Goal: Register for event/course

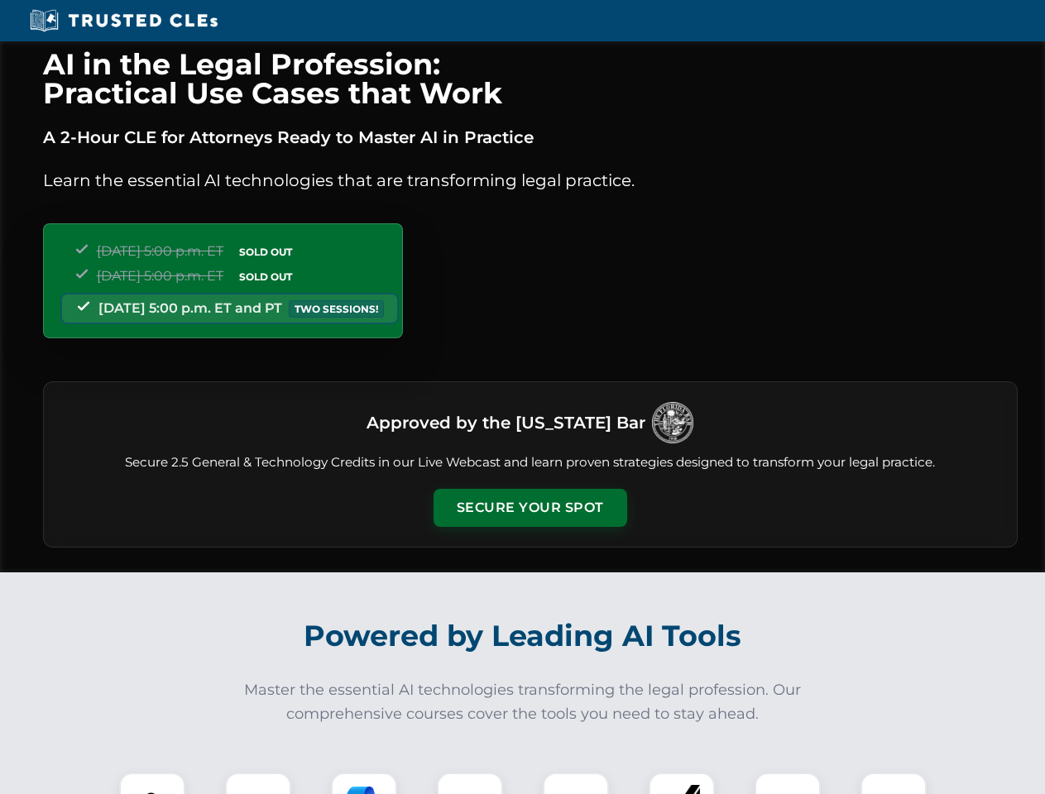
click at [529, 508] on button "Secure Your Spot" at bounding box center [530, 508] width 194 height 38
click at [152, 783] on img at bounding box center [152, 806] width 48 height 48
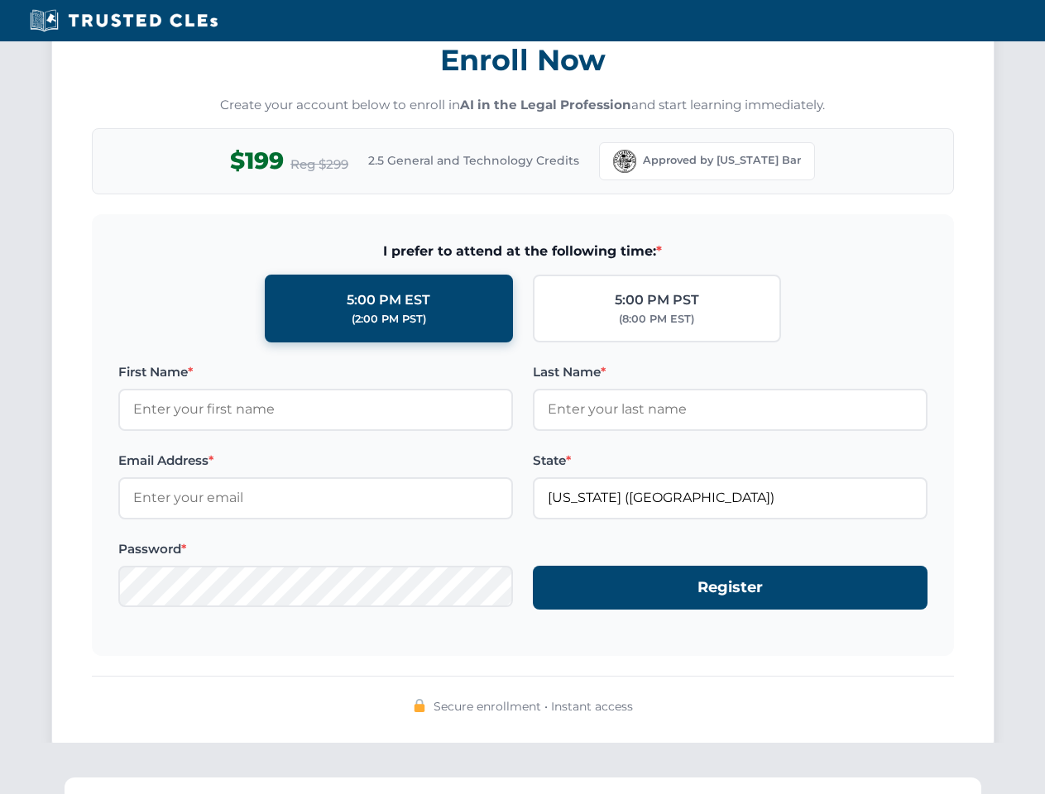
scroll to position [1624, 0]
